Goal: Check status

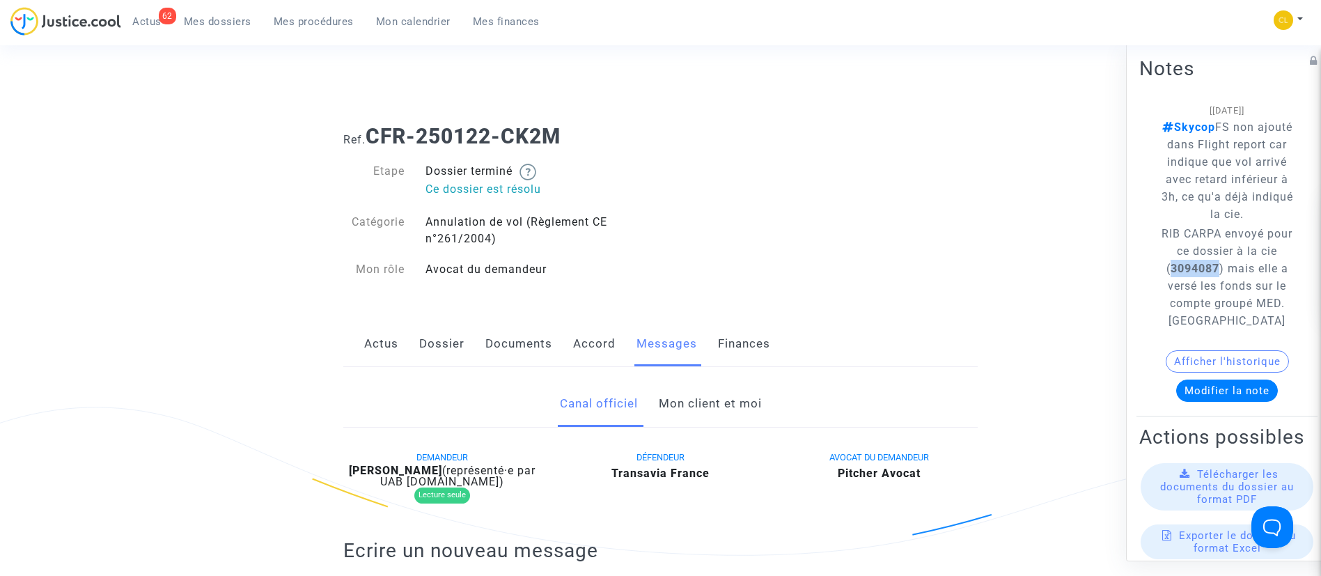
click at [234, 20] on span "Mes dossiers" at bounding box center [218, 21] width 68 height 13
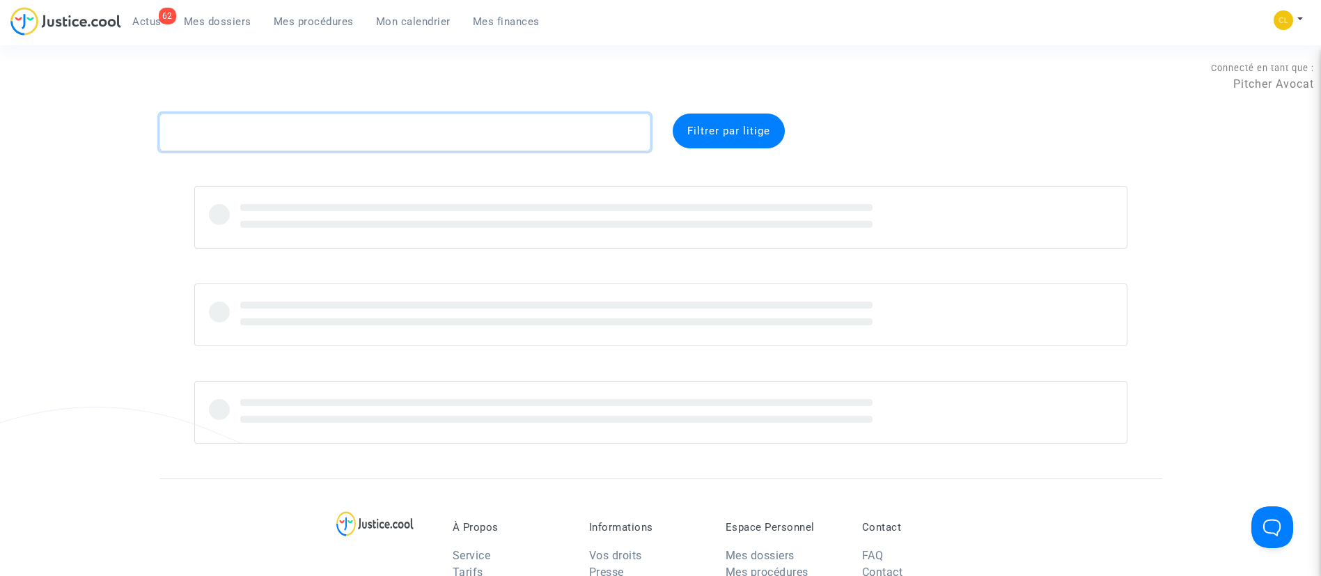
click at [403, 120] on textarea at bounding box center [404, 133] width 491 height 38
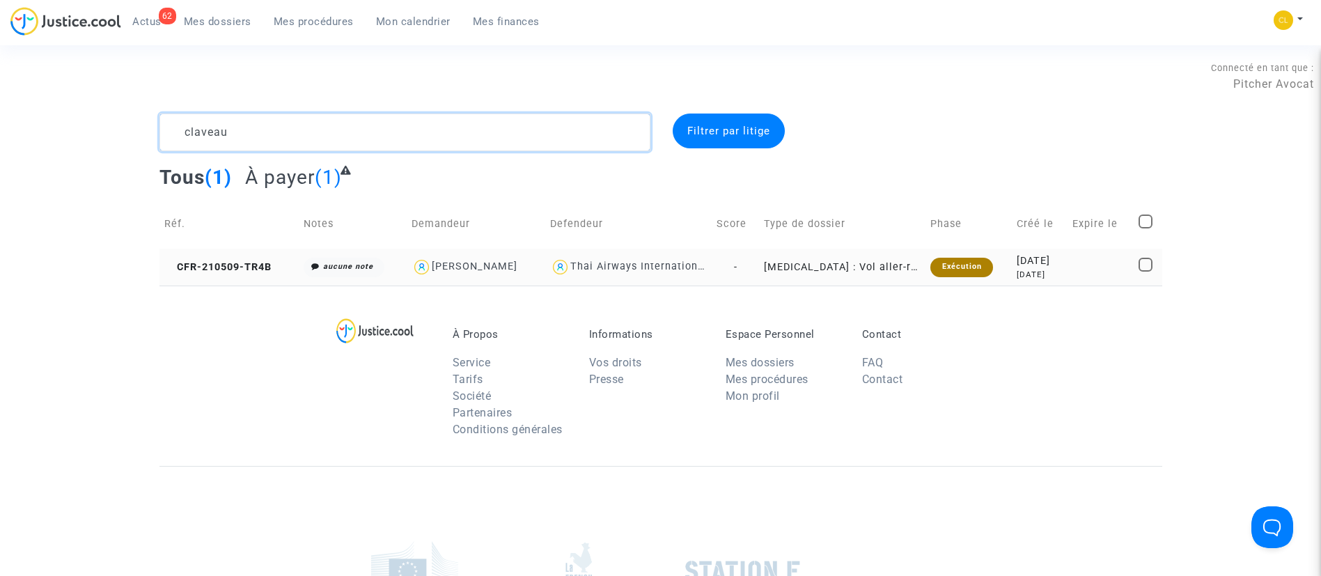
type textarea "claveau"
click at [1055, 266] on div "[DATE]" at bounding box center [1040, 261] width 46 height 15
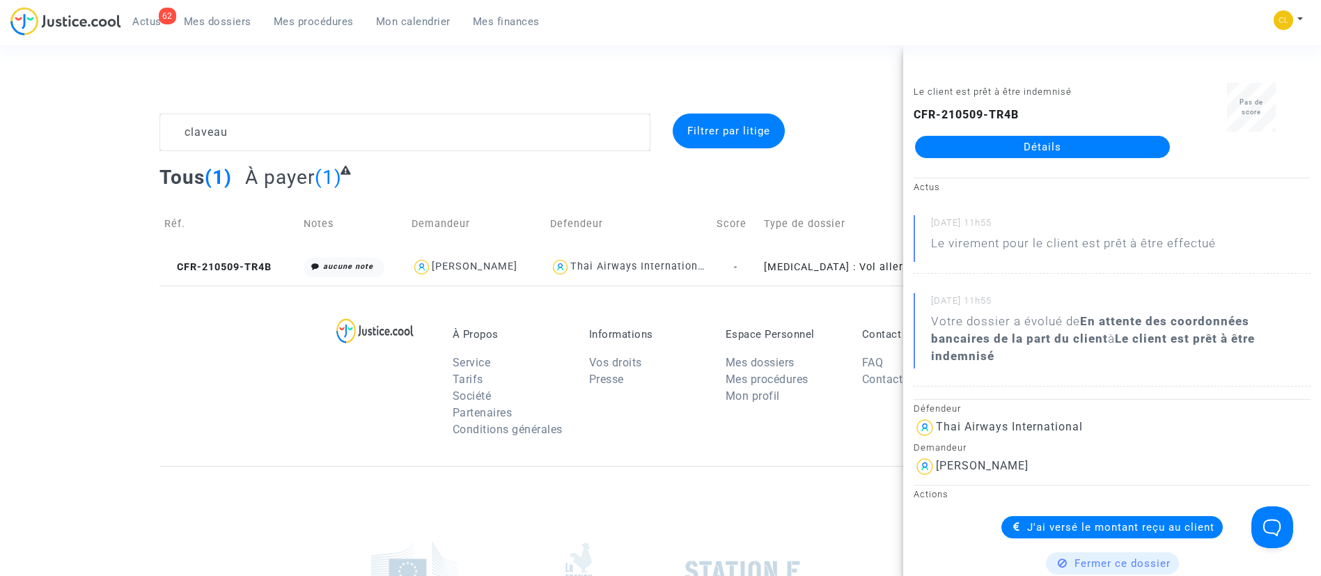
click at [1013, 146] on link "Détails" at bounding box center [1042, 147] width 255 height 22
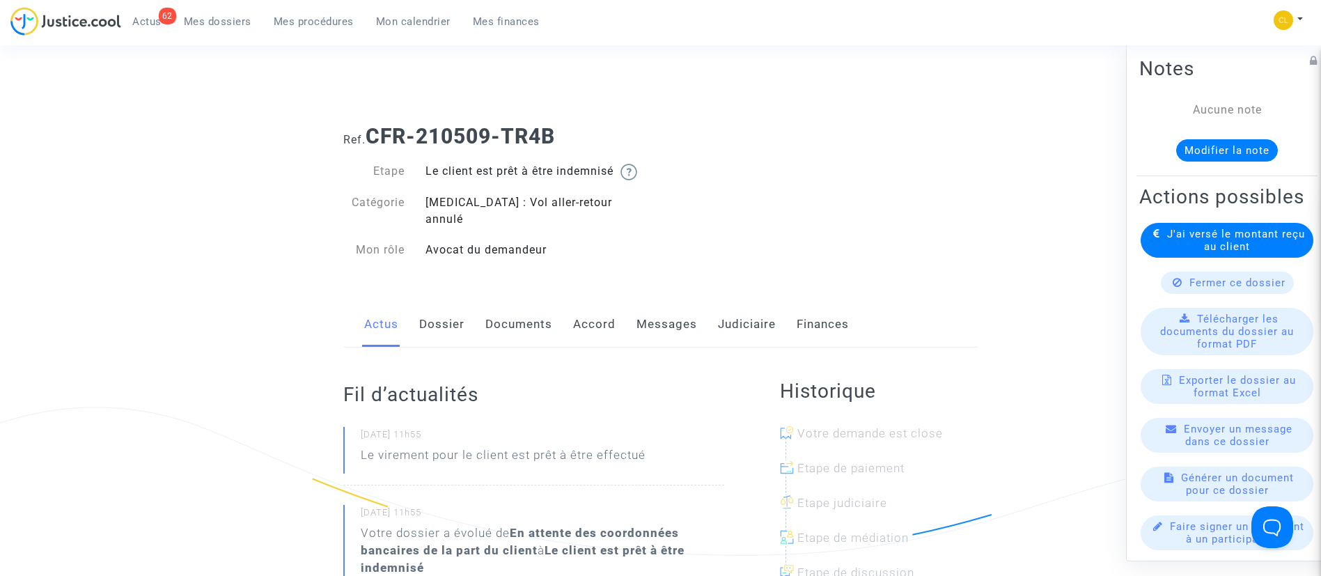
click at [459, 302] on link "Dossier" at bounding box center [441, 325] width 45 height 46
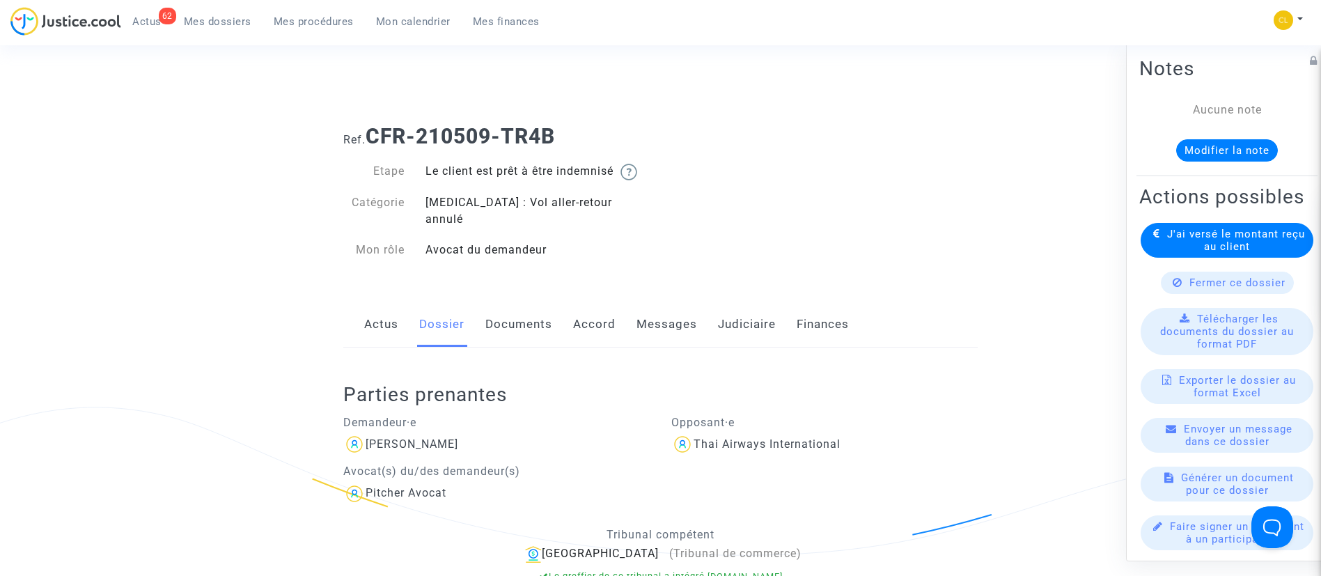
click at [729, 319] on link "Judiciaire" at bounding box center [747, 325] width 58 height 46
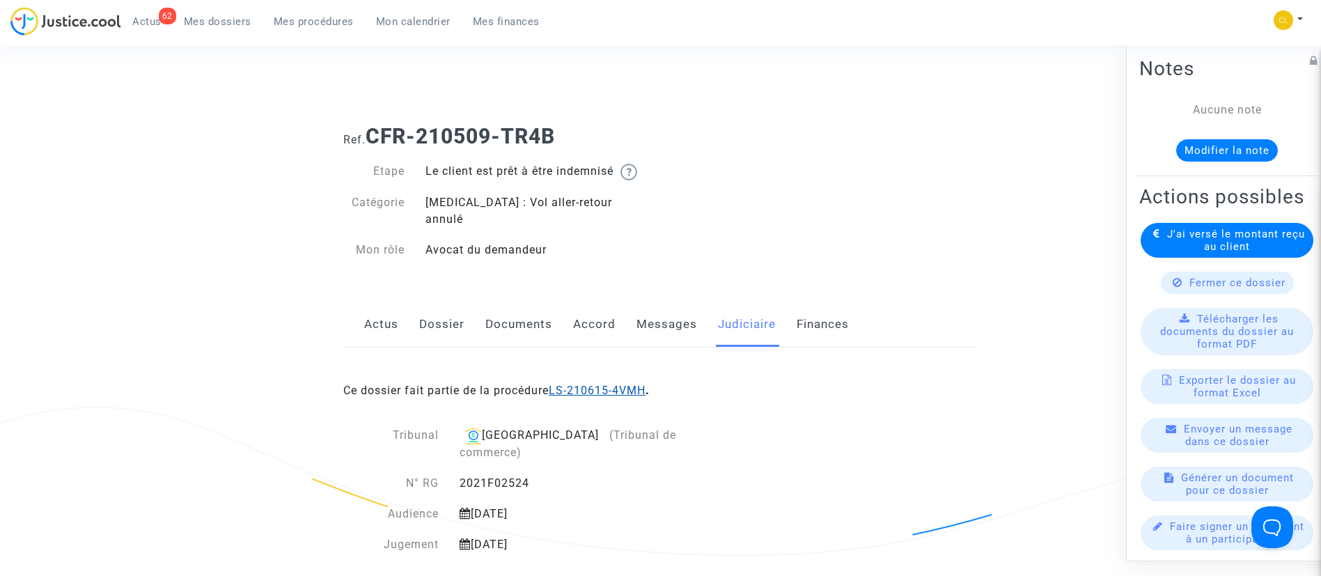
click at [591, 384] on link "LS-210615-4VMH" at bounding box center [597, 390] width 97 height 13
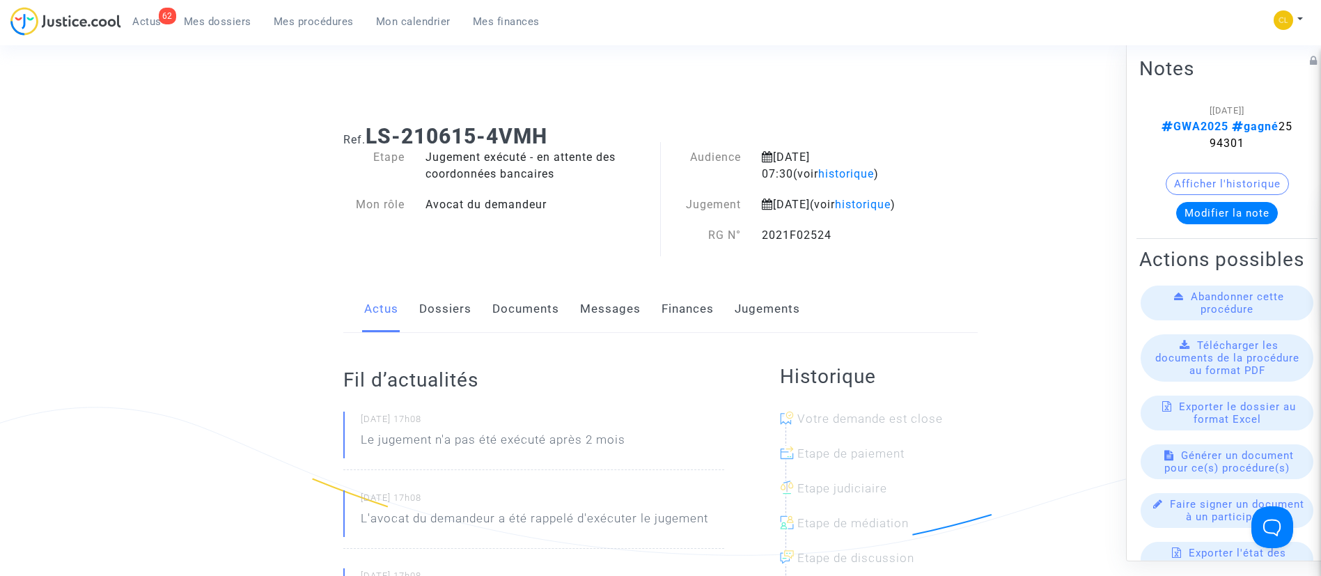
click at [1219, 142] on span "GWA2025 gagné 2594301" at bounding box center [1227, 134] width 131 height 30
copy span "2594301"
click at [449, 331] on link "Dossiers" at bounding box center [445, 309] width 52 height 46
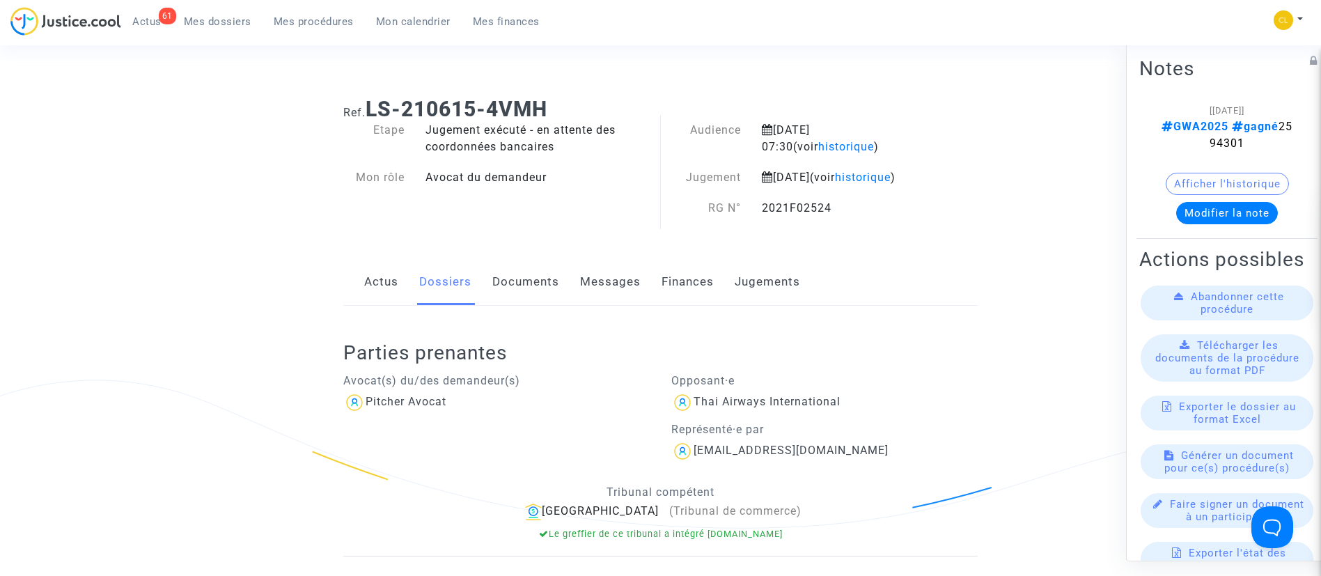
scroll to position [31, 0]
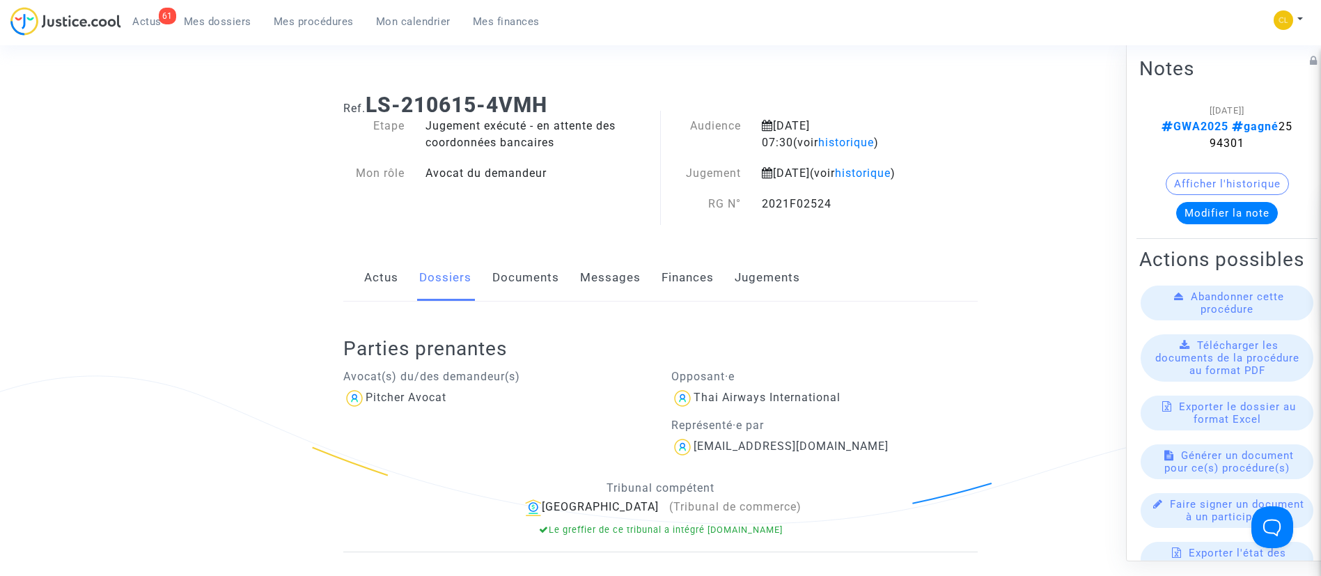
click at [234, 24] on span "Mes dossiers" at bounding box center [218, 21] width 68 height 13
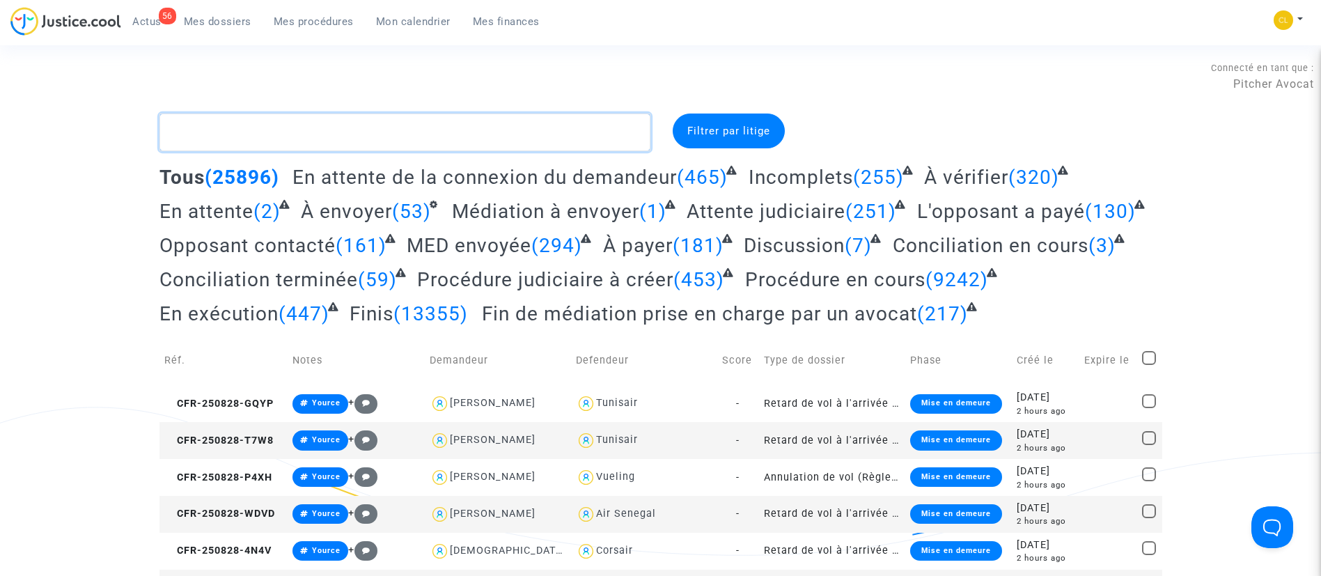
click at [269, 139] on textarea at bounding box center [404, 133] width 491 height 38
paste textarea "CFR-250116-PXKR"
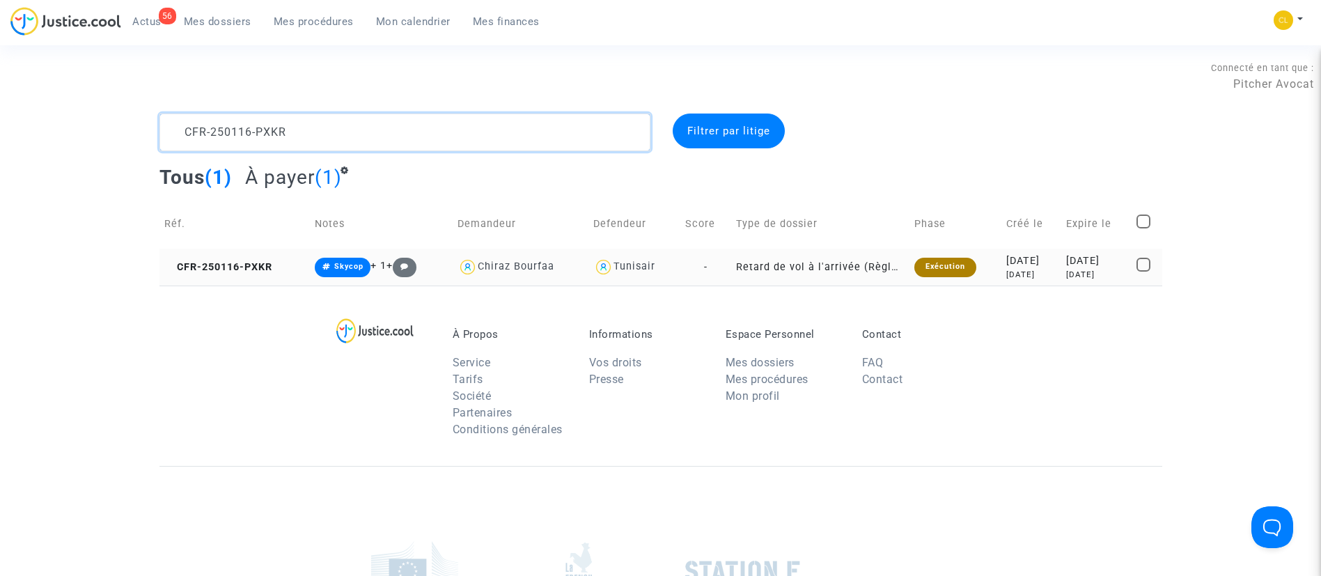
type textarea "CFR-250116-PXKR"
click at [1073, 265] on div "[DATE]" at bounding box center [1096, 261] width 61 height 15
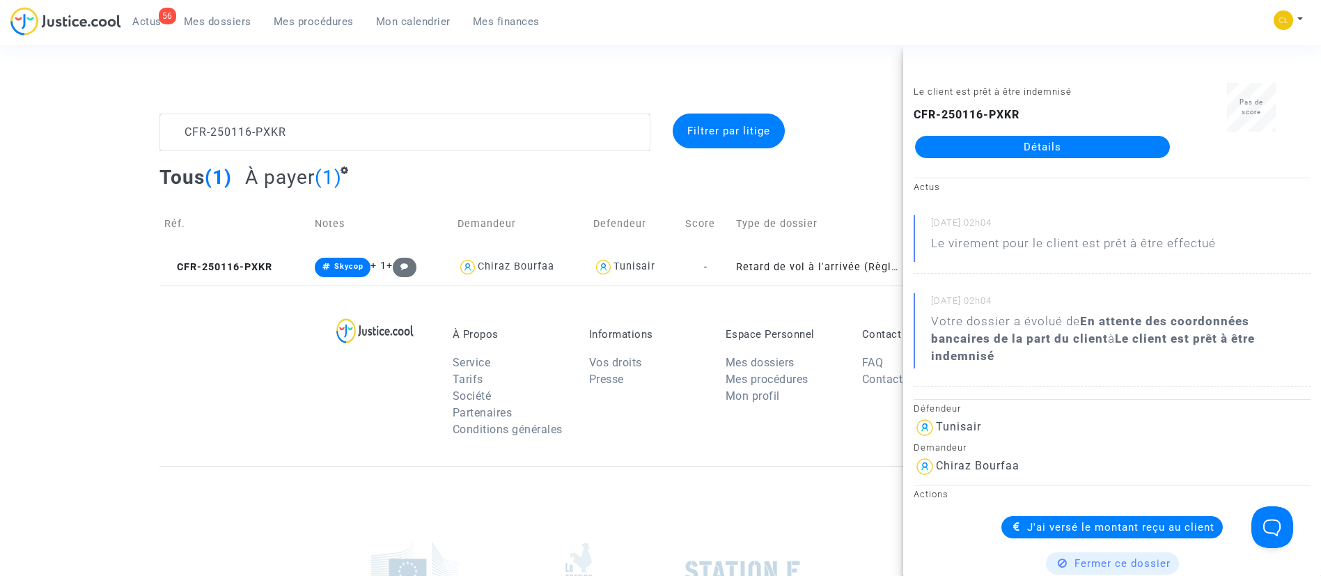
click at [1056, 143] on link "Détails" at bounding box center [1042, 147] width 255 height 22
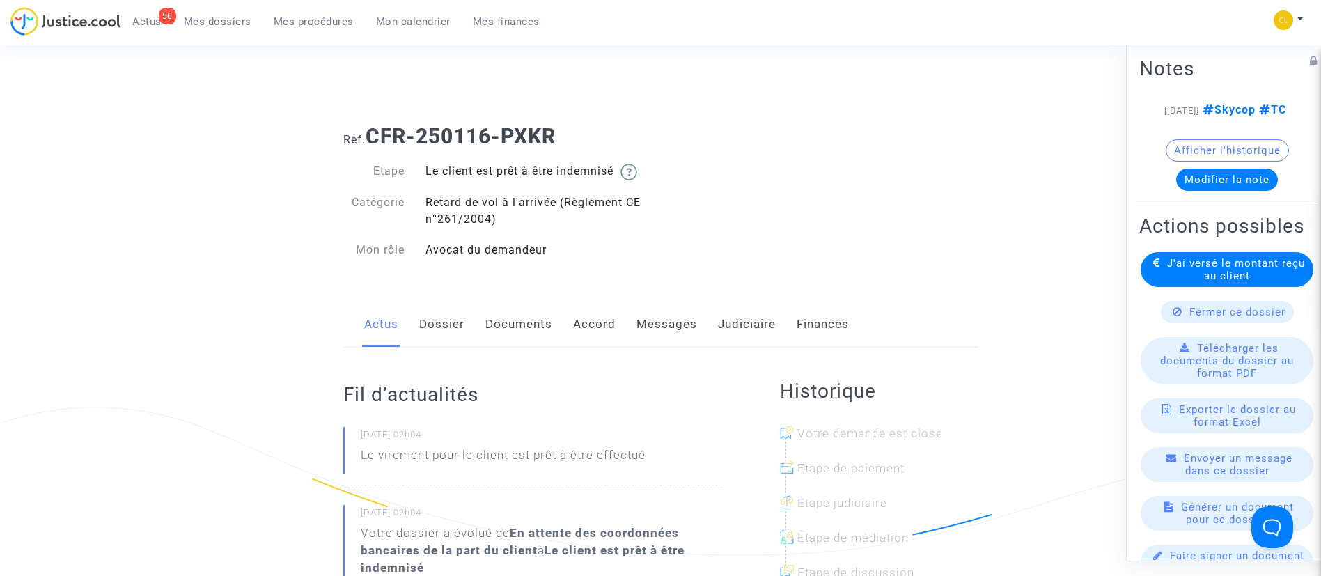
click at [754, 326] on link "Judiciaire" at bounding box center [747, 325] width 58 height 46
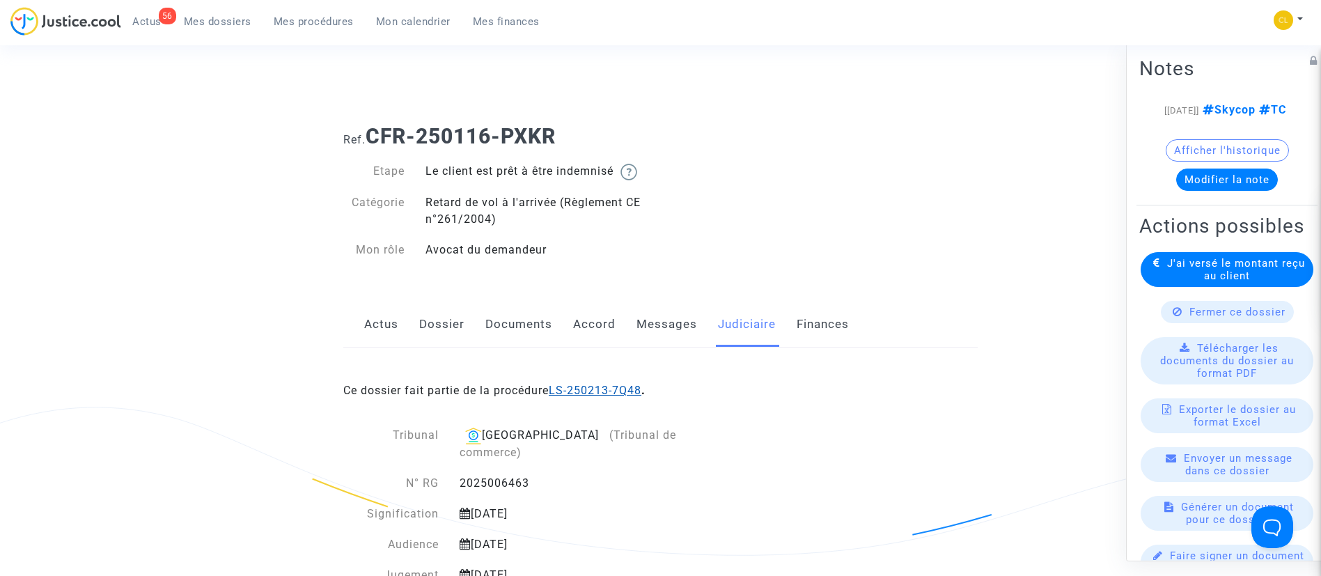
click at [595, 394] on link "LS-250213-7Q48" at bounding box center [595, 390] width 93 height 13
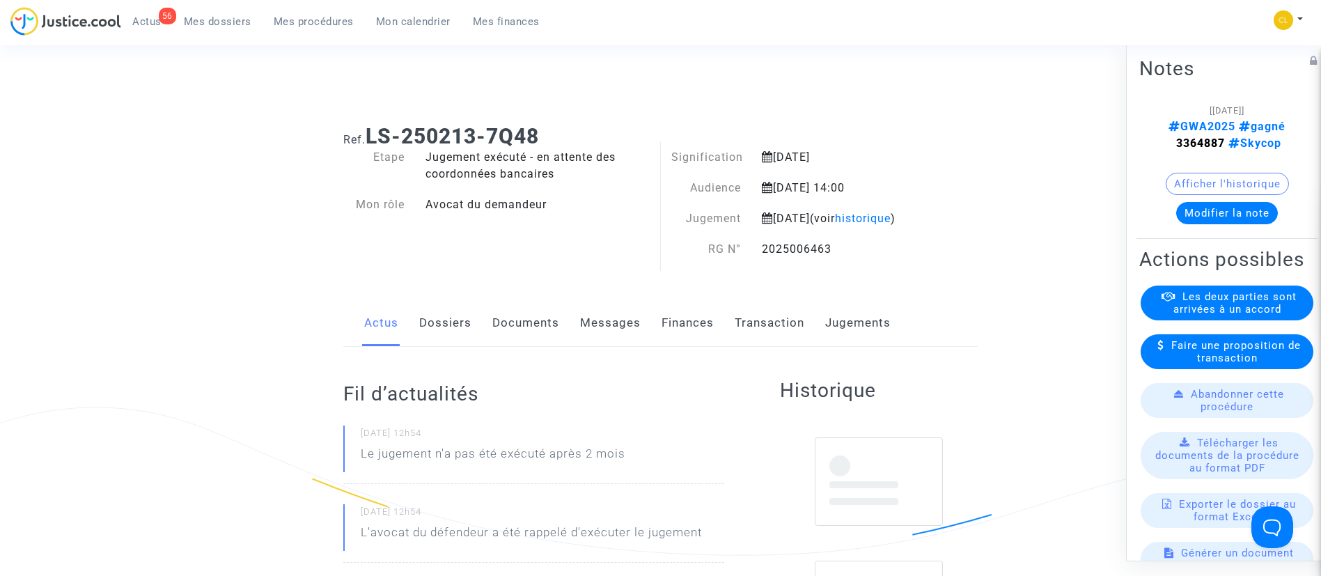
scroll to position [25, 0]
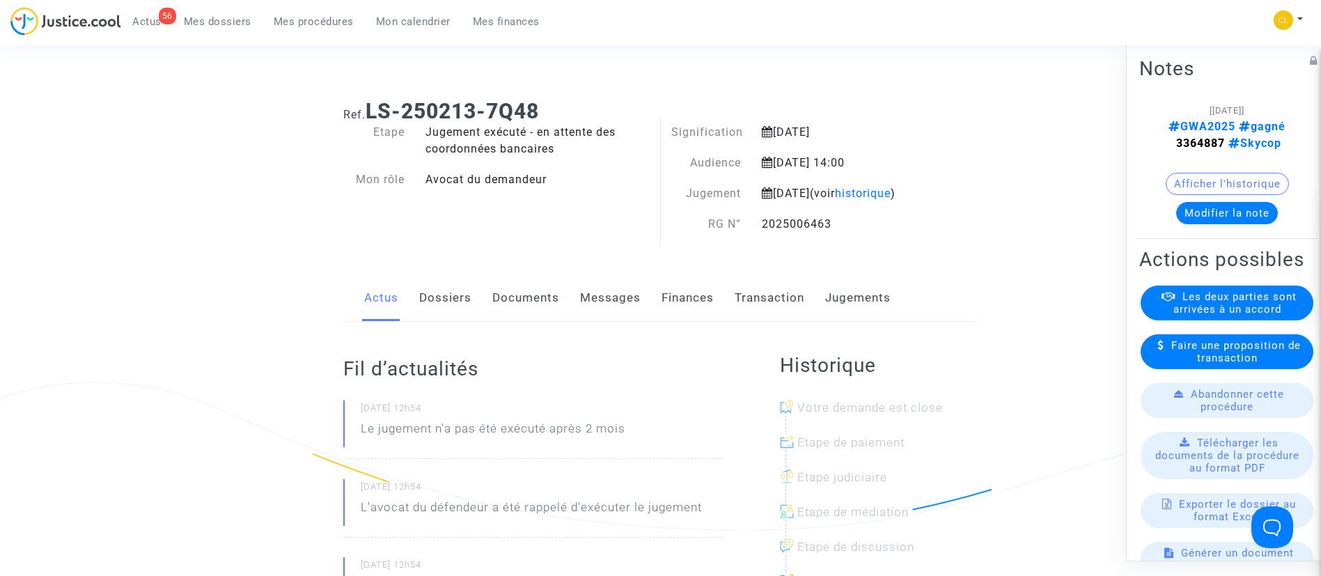
click at [448, 311] on link "Dossiers" at bounding box center [445, 298] width 52 height 46
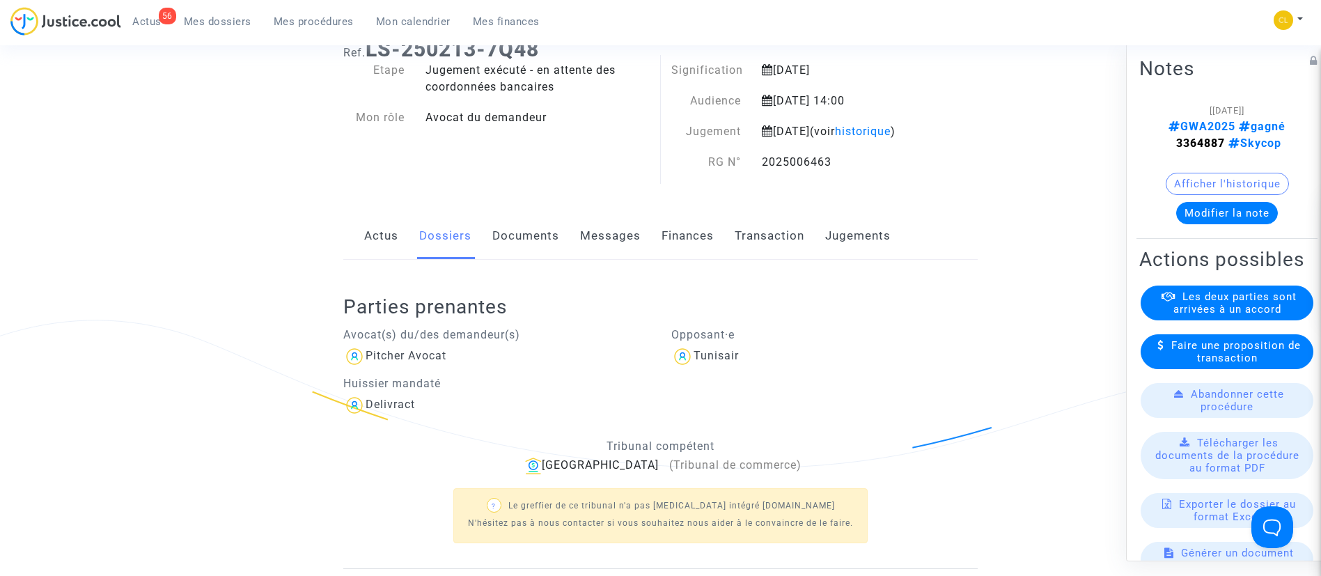
scroll to position [77, 0]
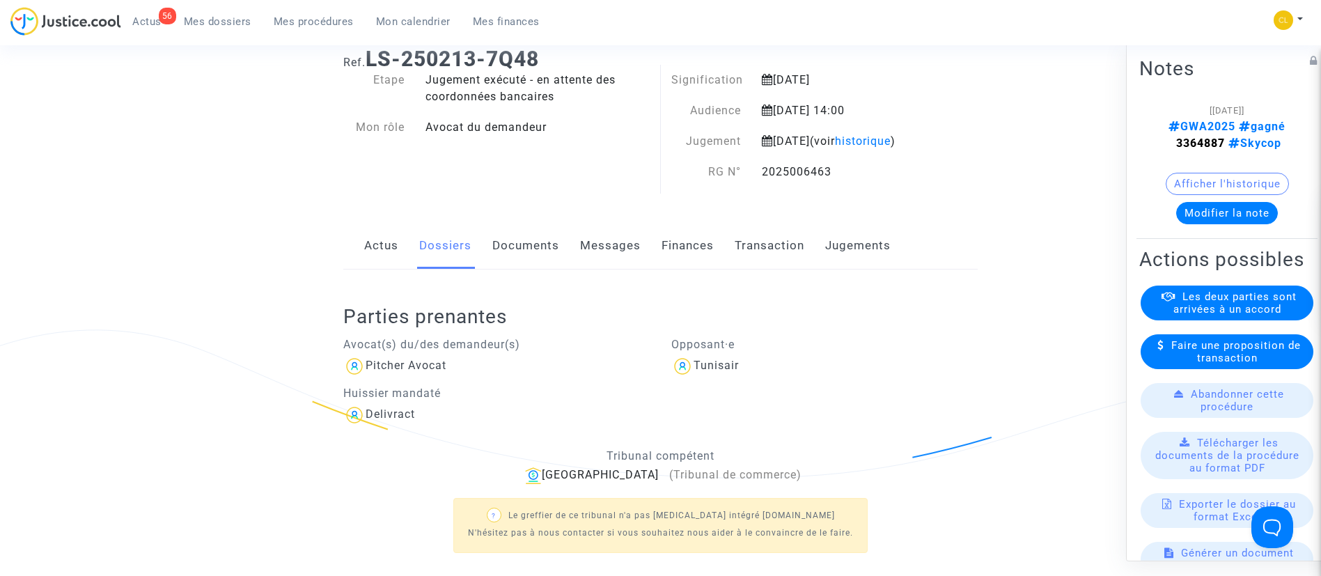
click at [526, 260] on link "Documents" at bounding box center [525, 246] width 67 height 46
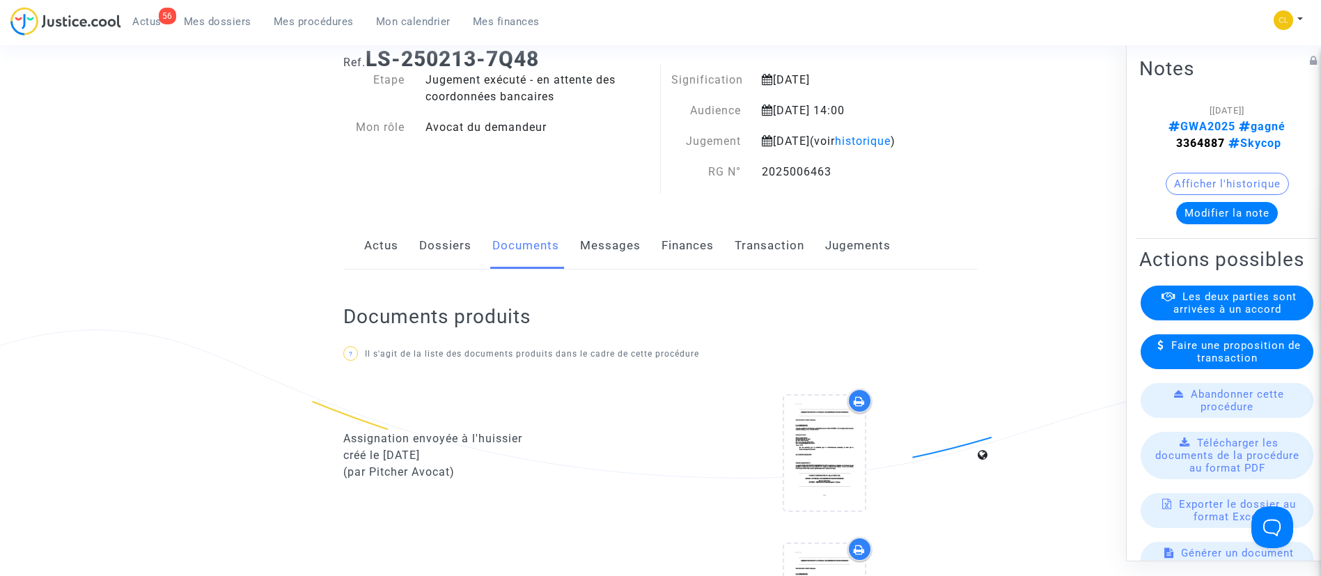
click at [881, 267] on link "Jugements" at bounding box center [857, 246] width 65 height 46
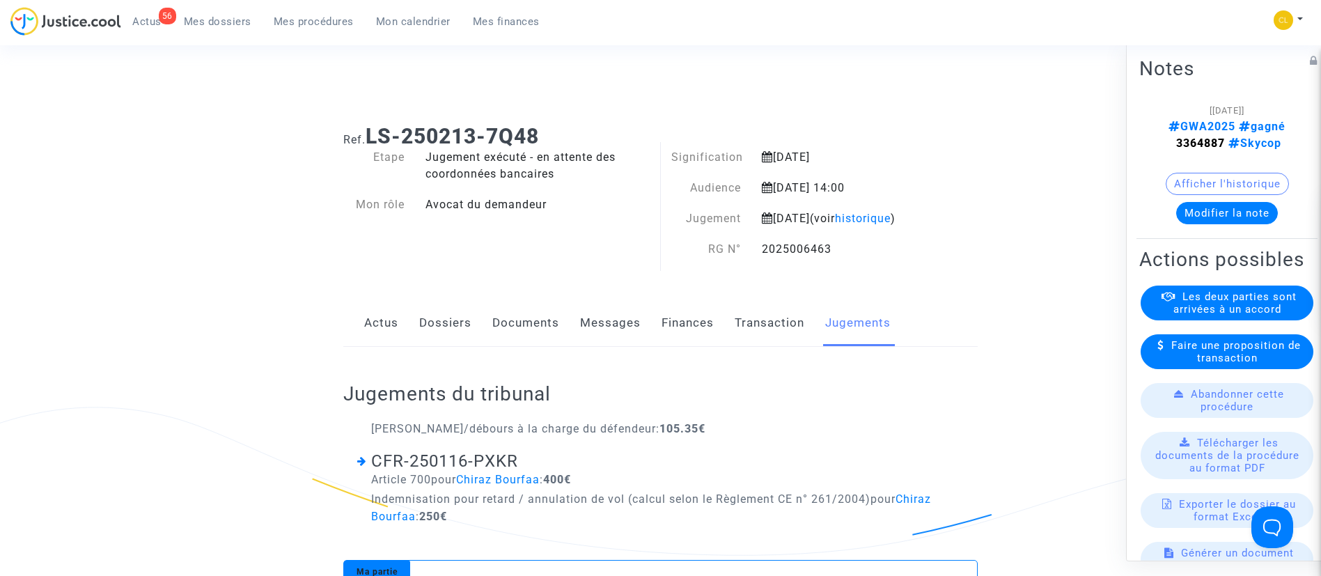
click at [430, 332] on link "Dossiers" at bounding box center [445, 323] width 52 height 46
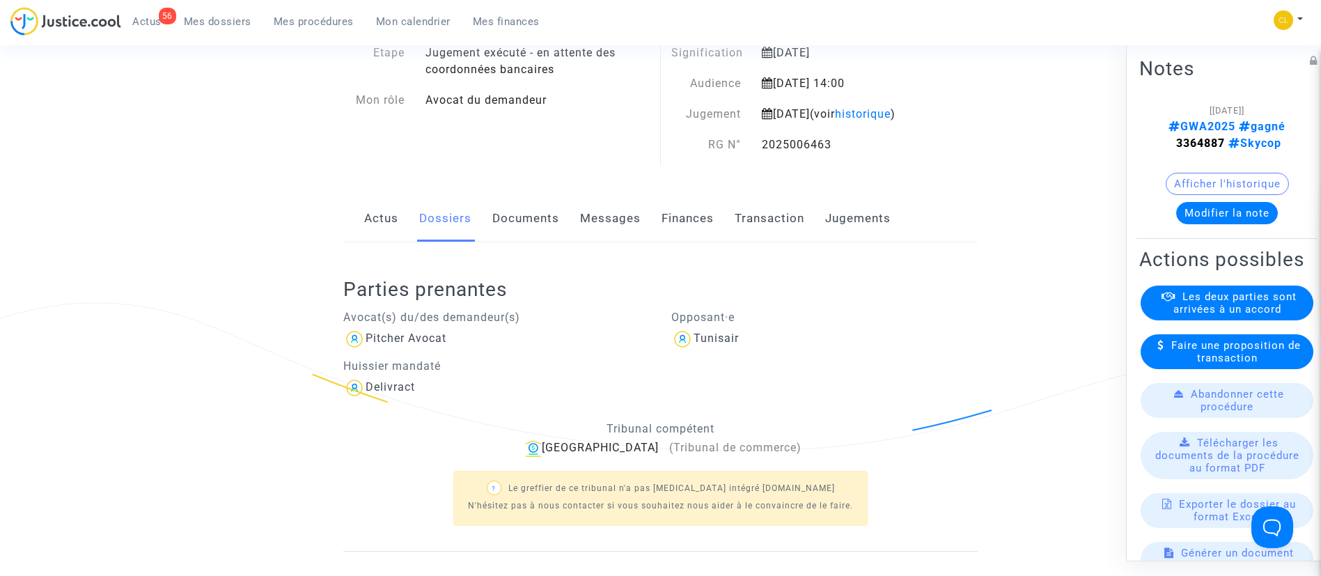
scroll to position [120, 0]
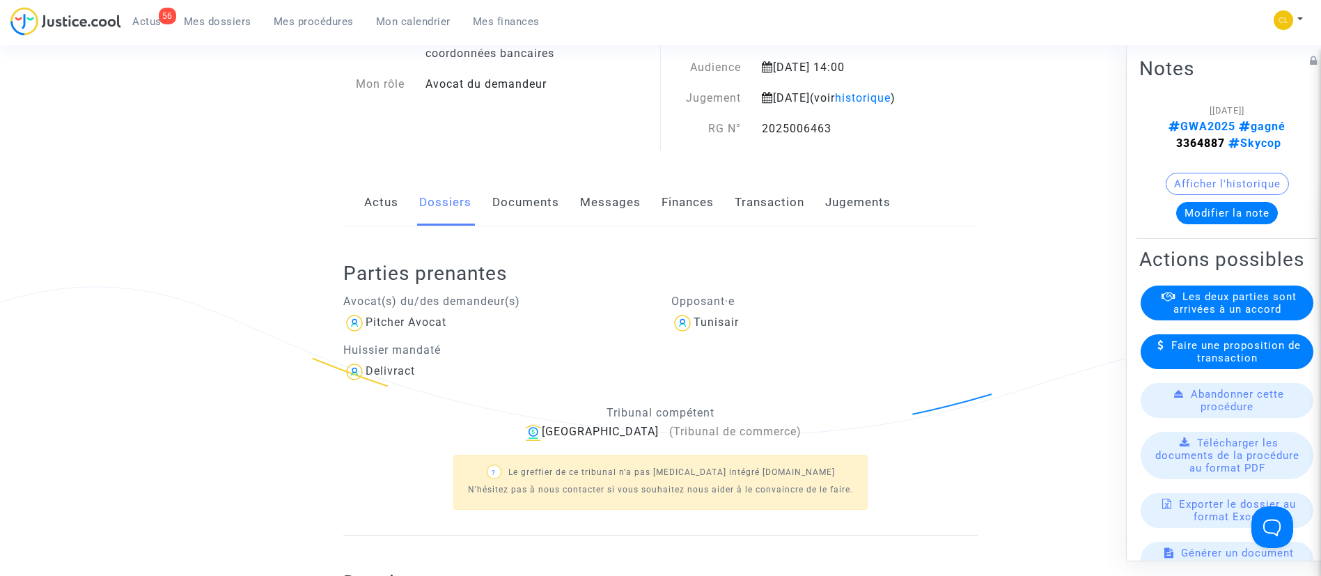
click at [867, 221] on link "Jugements" at bounding box center [857, 203] width 65 height 46
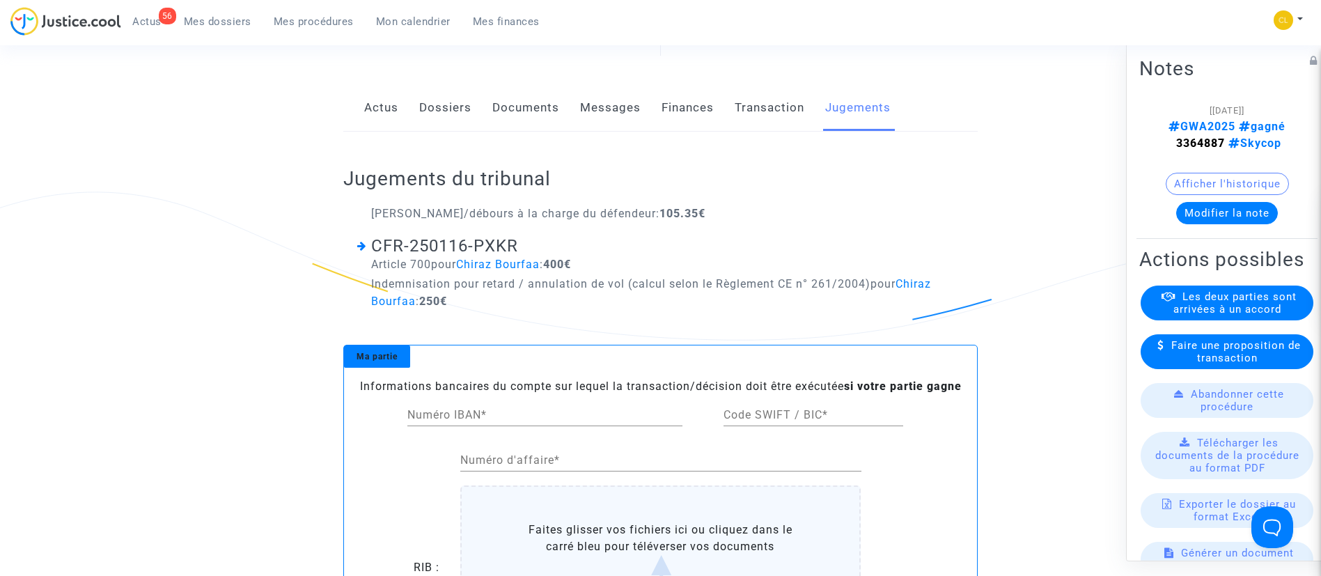
scroll to position [219, 0]
